Goal: Navigation & Orientation: Find specific page/section

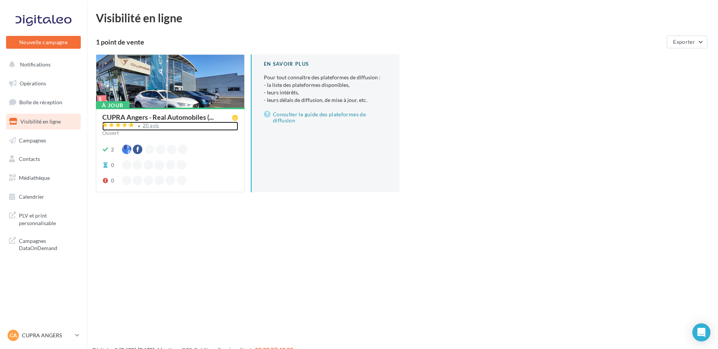
click at [144, 126] on div "20 avis" at bounding box center [151, 125] width 17 height 5
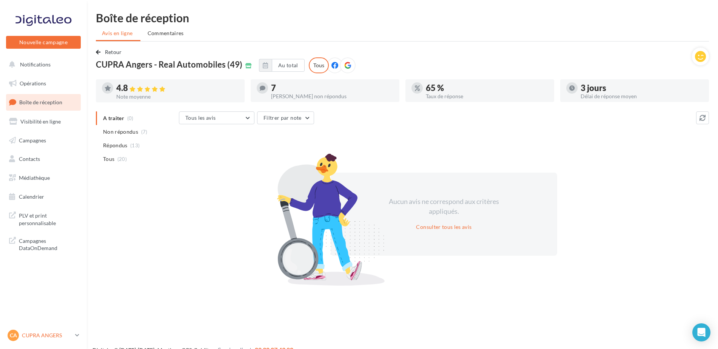
click at [35, 335] on p "CUPRA ANGERS" at bounding box center [47, 335] width 50 height 8
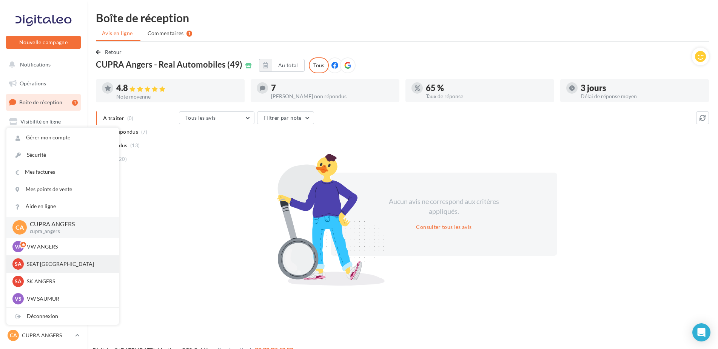
click at [43, 263] on p "SEAT [GEOGRAPHIC_DATA]" at bounding box center [68, 264] width 83 height 8
